Goal: Find specific page/section: Find specific page/section

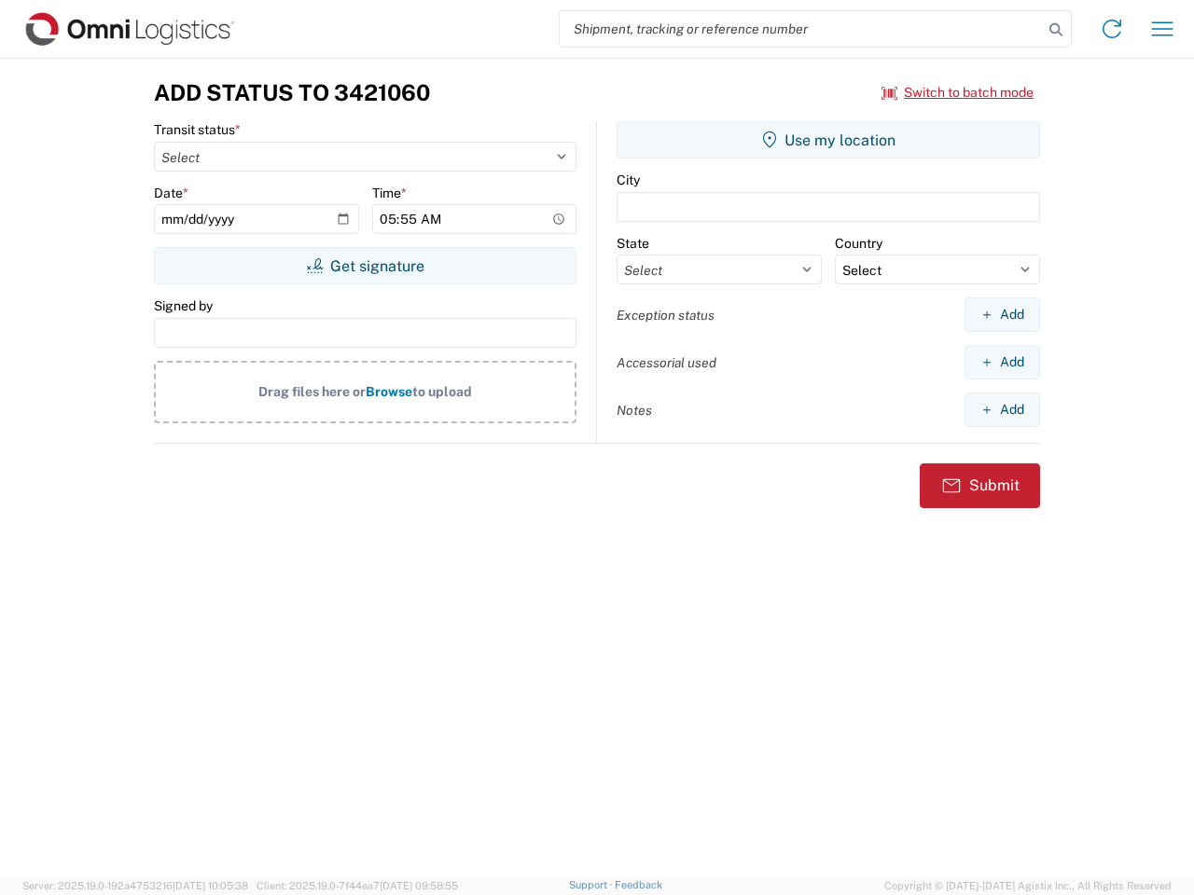
click at [801, 29] on input "search" at bounding box center [801, 28] width 483 height 35
click at [1056, 30] on icon at bounding box center [1056, 30] width 26 height 26
click at [1112, 29] on icon at bounding box center [1112, 29] width 30 height 30
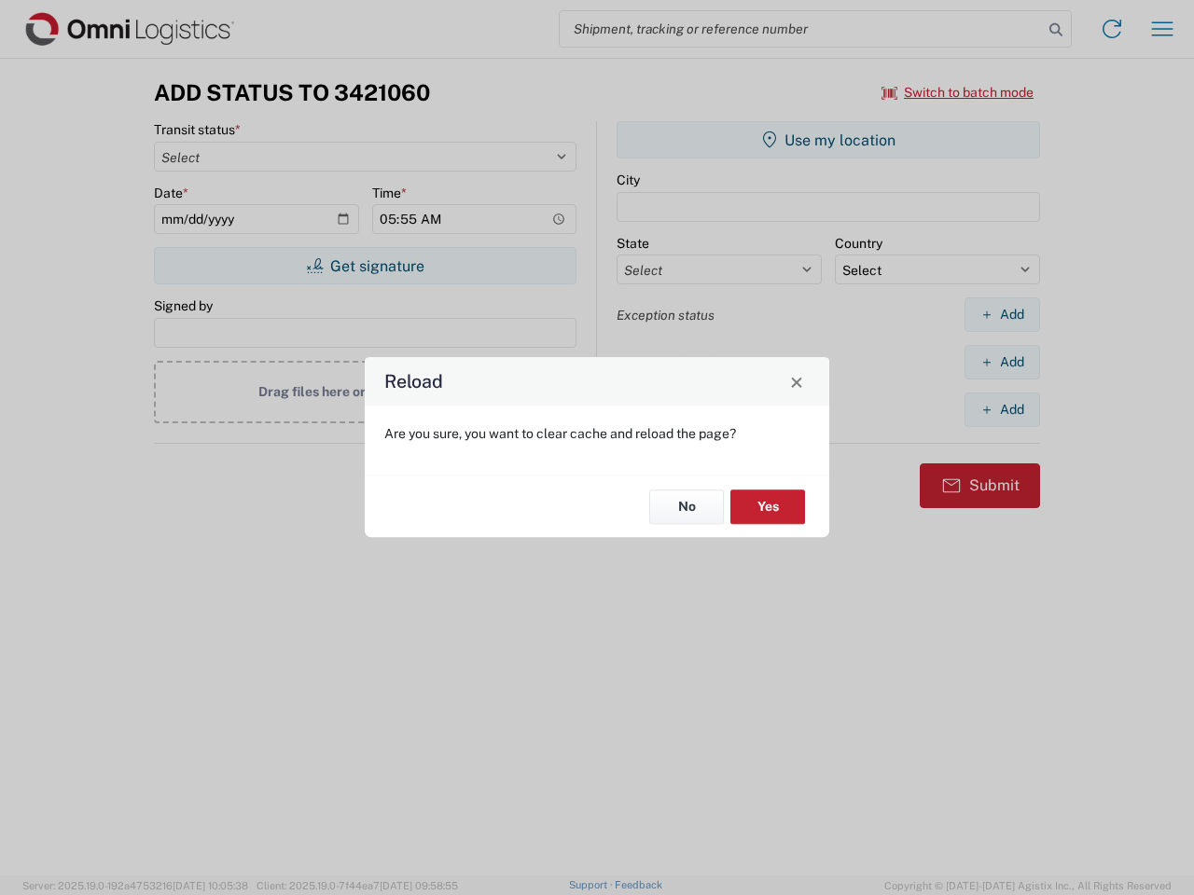
click at [1162, 29] on div "Reload Are you sure, you want to clear cache and reload the page? No Yes" at bounding box center [597, 447] width 1194 height 895
click at [958, 92] on div "Reload Are you sure, you want to clear cache and reload the page? No Yes" at bounding box center [597, 447] width 1194 height 895
click at [365, 266] on div "Reload Are you sure, you want to clear cache and reload the page? No Yes" at bounding box center [597, 447] width 1194 height 895
click at [828, 140] on div "Reload Are you sure, you want to clear cache and reload the page? No Yes" at bounding box center [597, 447] width 1194 height 895
click at [1002, 314] on div "Reload Are you sure, you want to clear cache and reload the page? No Yes" at bounding box center [597, 447] width 1194 height 895
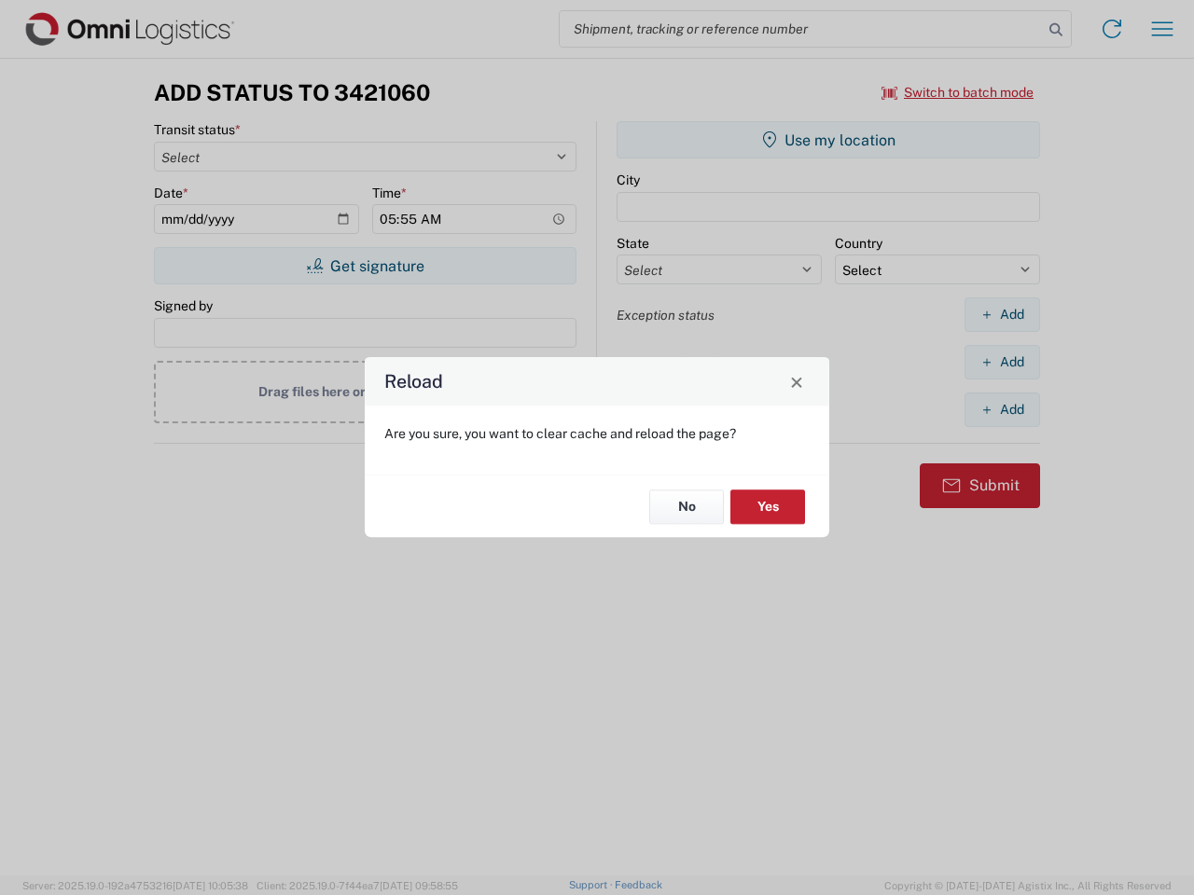
click at [1002, 362] on div "Reload Are you sure, you want to clear cache and reload the page? No Yes" at bounding box center [597, 447] width 1194 height 895
click at [1002, 410] on div "Reload Are you sure, you want to clear cache and reload the page? No Yes" at bounding box center [597, 447] width 1194 height 895
